Goal: Task Accomplishment & Management: Use online tool/utility

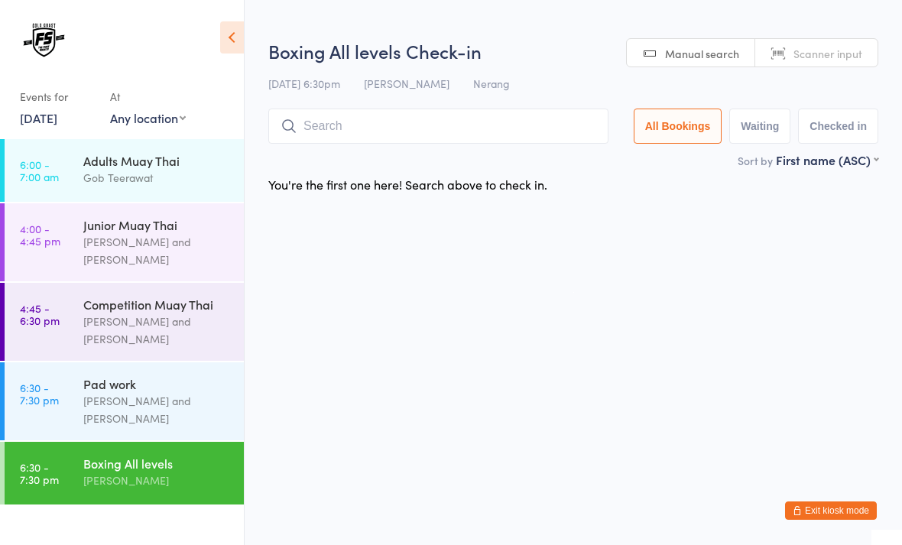
click at [708, 51] on span "Manual search" at bounding box center [702, 53] width 74 height 15
type input "1101"
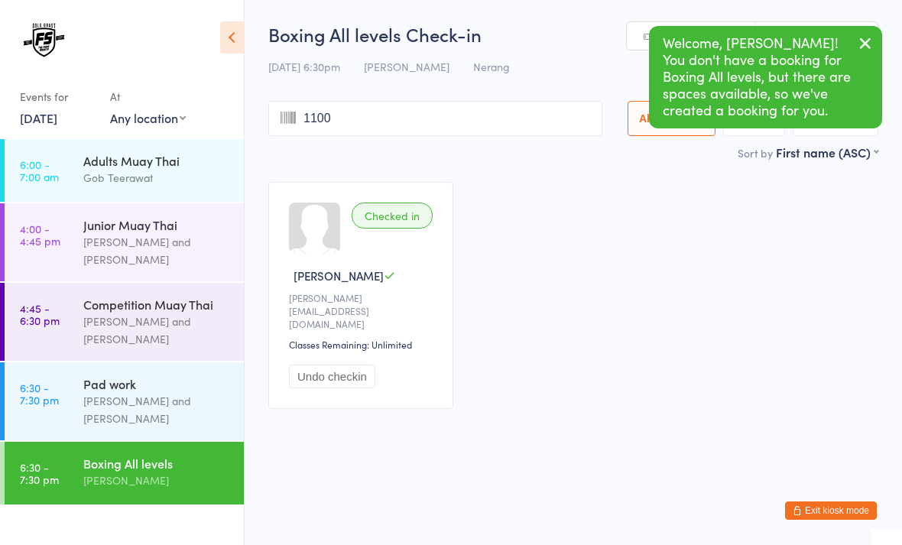
type input "1100"
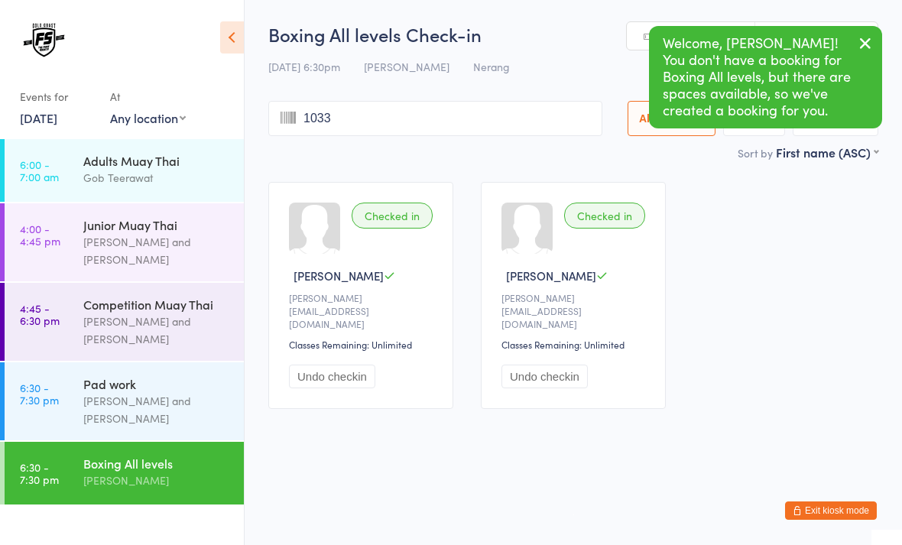
type input "1033"
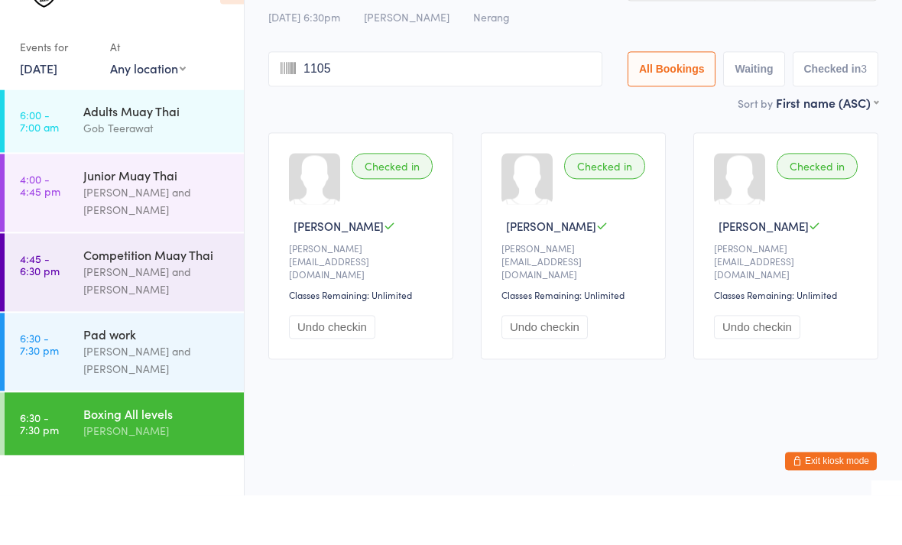
type input "1105"
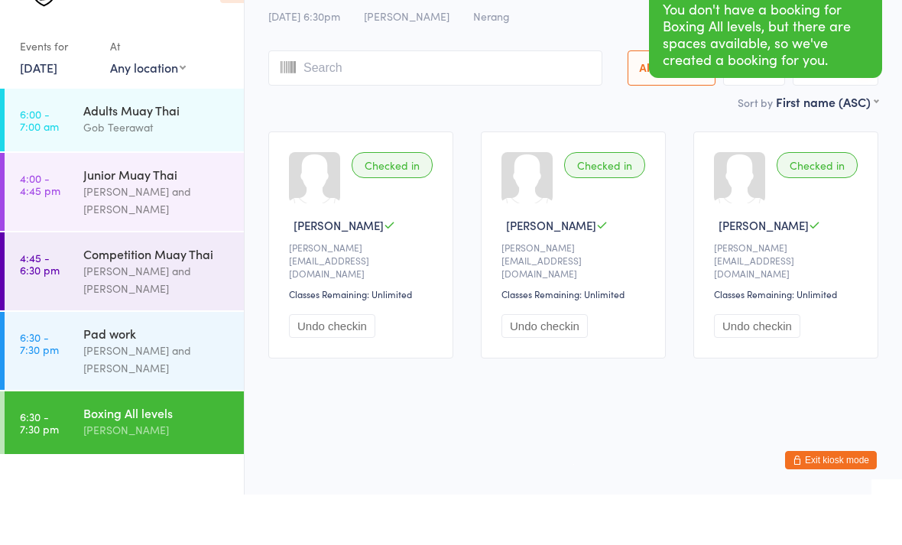
click at [193, 392] on div "[PERSON_NAME] and [PERSON_NAME]" at bounding box center [157, 409] width 148 height 35
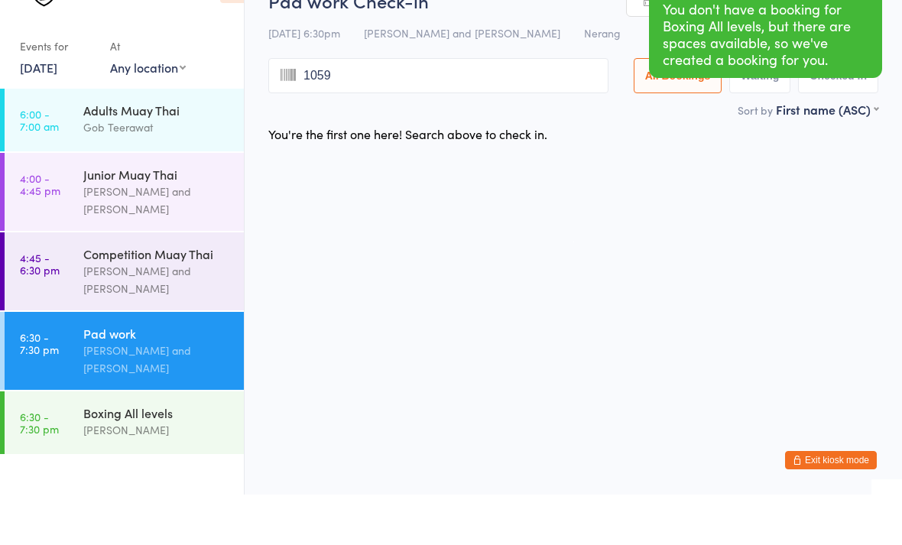
type input "1059"
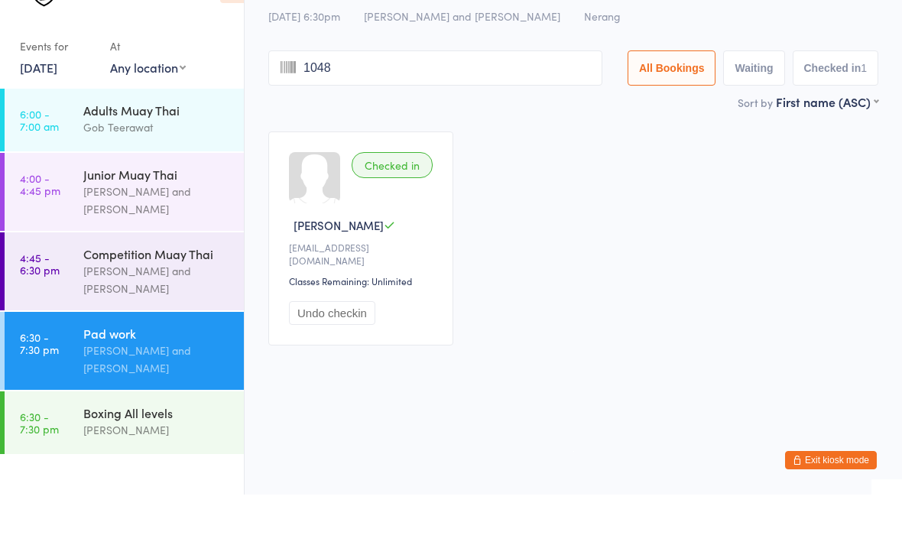
type input "1048"
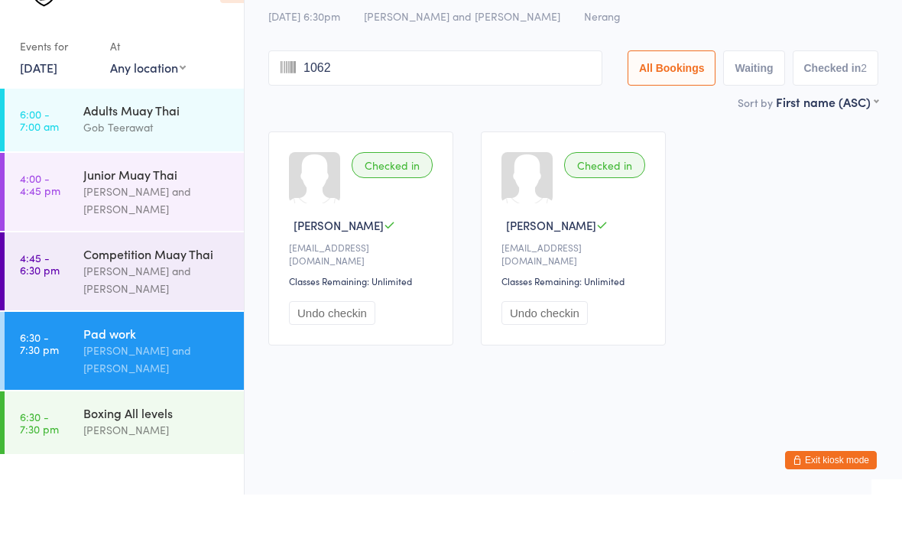
type input "1062"
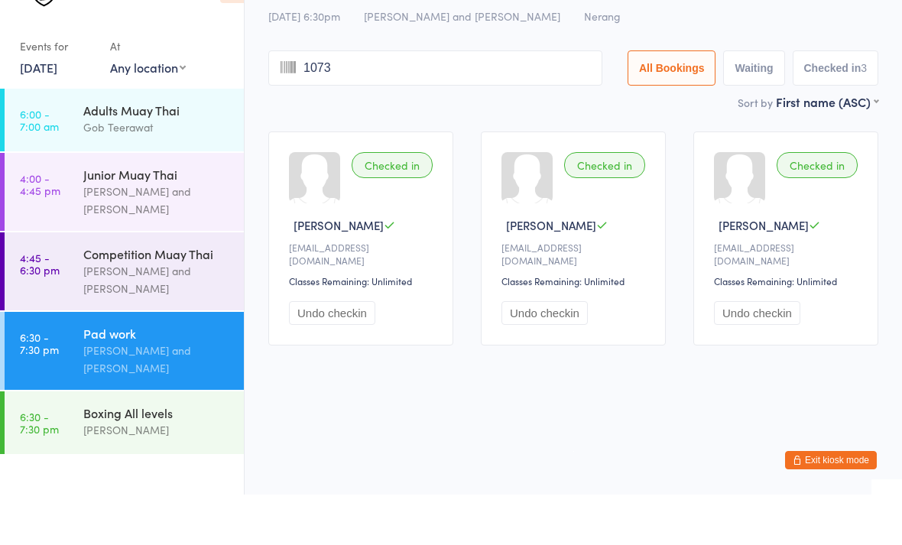
type input "1073"
type input "1002"
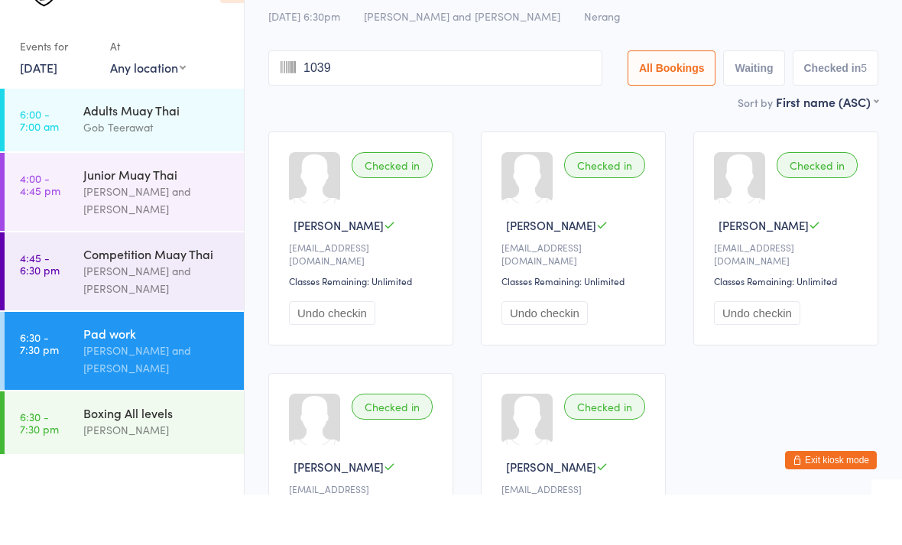
type input "1039"
type input "1074"
type input "1055"
type input "1068"
type input "1104"
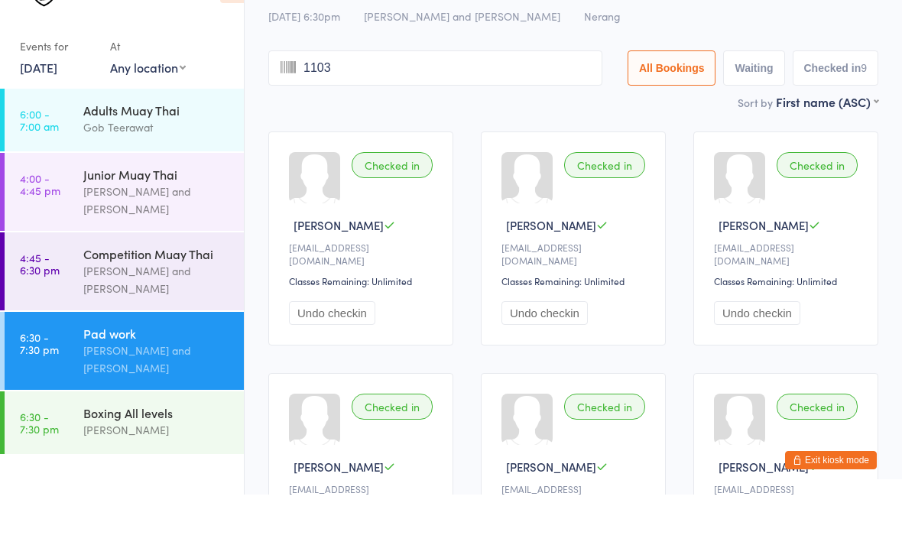
type input "1103"
